Goal: Use online tool/utility: Utilize a website feature to perform a specific function

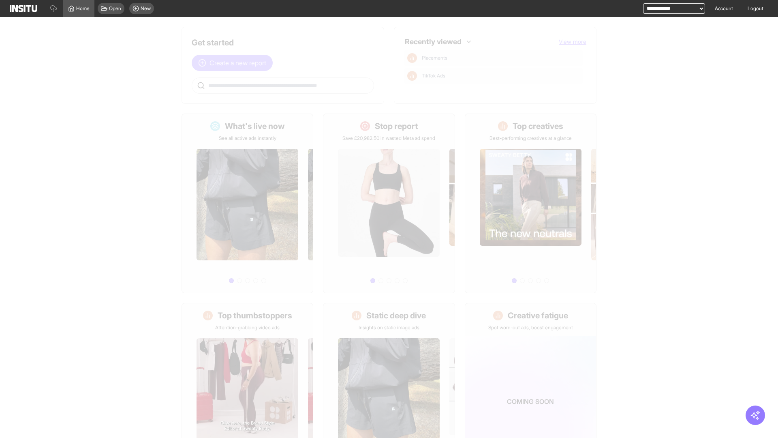
click at [234, 63] on span "Create a new report" at bounding box center [238, 63] width 57 height 10
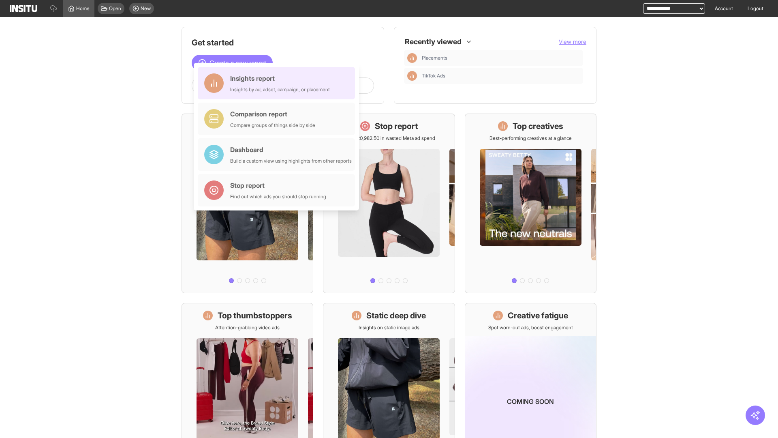
click at [279, 83] on div "Insights report Insights by ad, adset, campaign, or placement" at bounding box center [280, 82] width 100 height 19
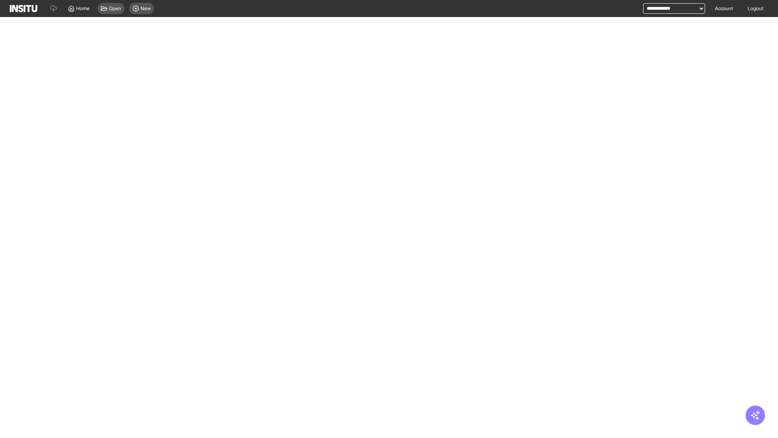
select select "**"
